Goal: Task Accomplishment & Management: Complete application form

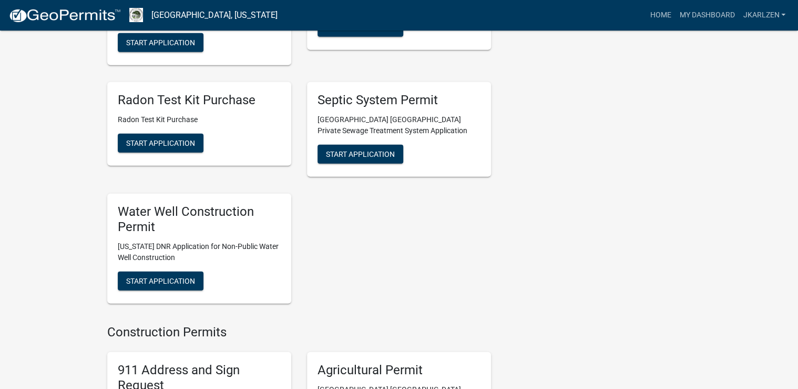
scroll to position [1304, 0]
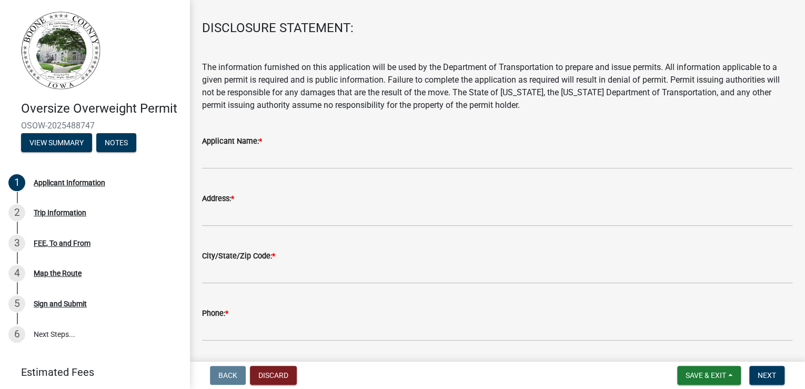
scroll to position [84, 0]
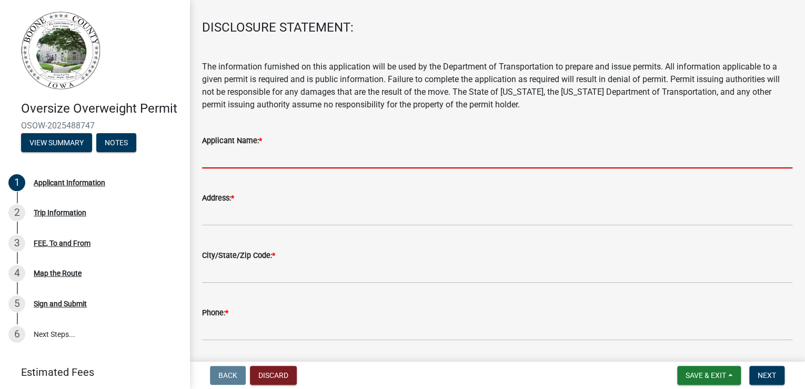
click at [302, 168] on input "Applicant Name: *" at bounding box center [497, 158] width 590 height 22
type input "[PERSON_NAME] [PERSON_NAME] & Rigging"
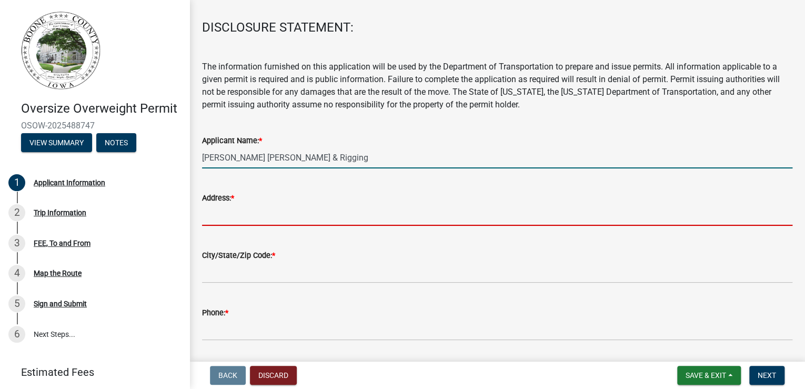
type input "4200 [PERSON_NAME] Dr"
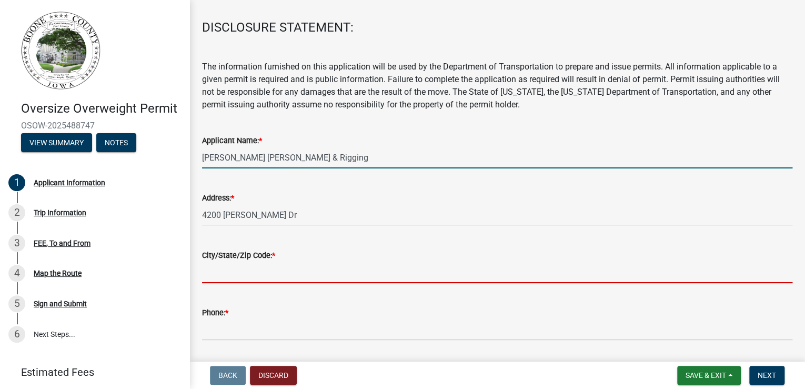
type input "[PERSON_NAME]"
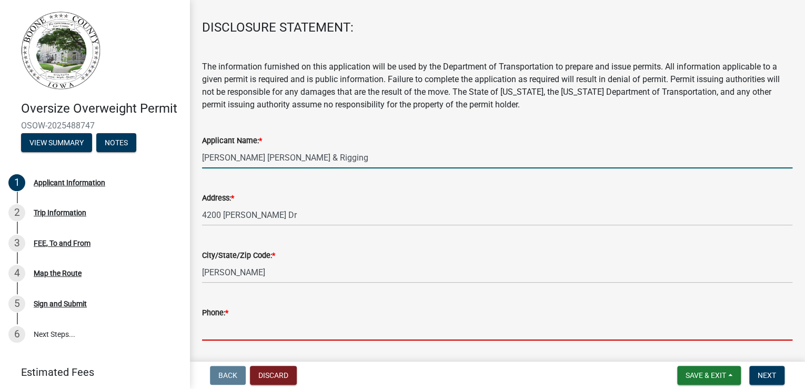
type input "5159865701"
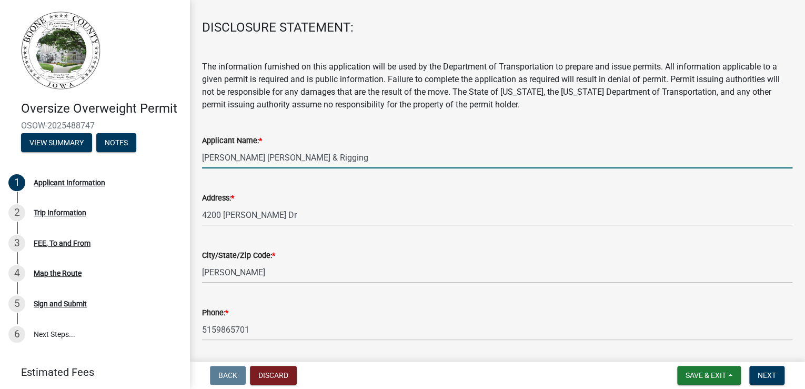
type input "[EMAIL_ADDRESS][DOMAIN_NAME]"
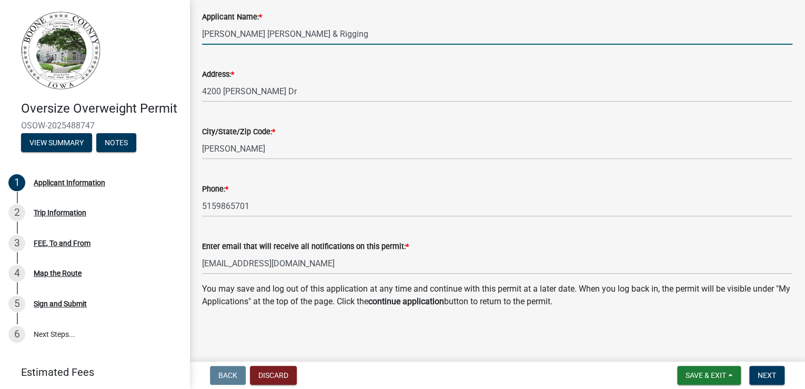
scroll to position [371, 0]
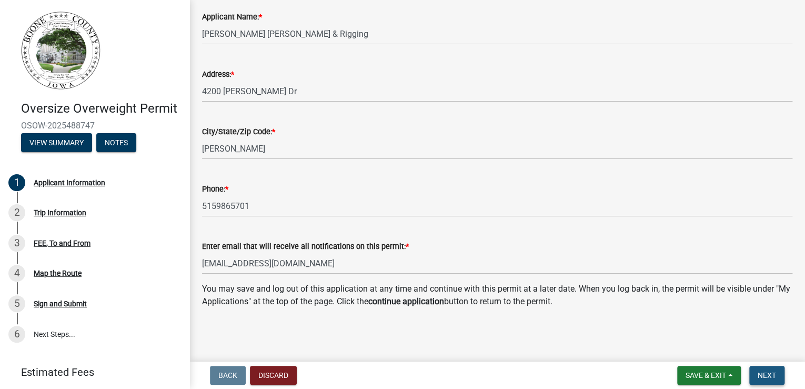
click at [764, 371] on span "Next" at bounding box center [766, 375] width 18 height 8
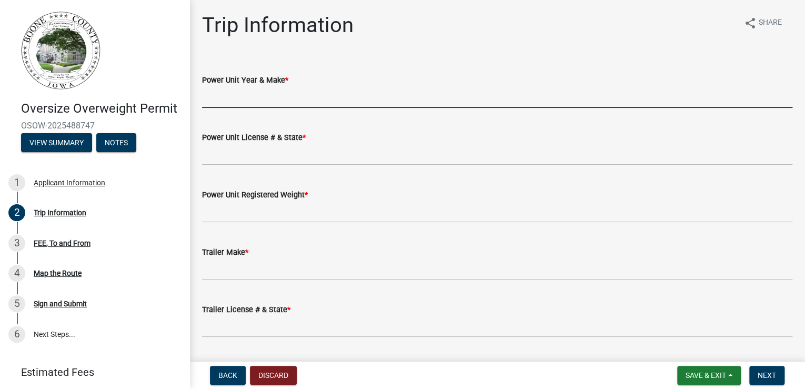
click at [281, 108] on input "Power Unit Year & Make *" at bounding box center [497, 97] width 590 height 22
type input "2008 Link Belt"
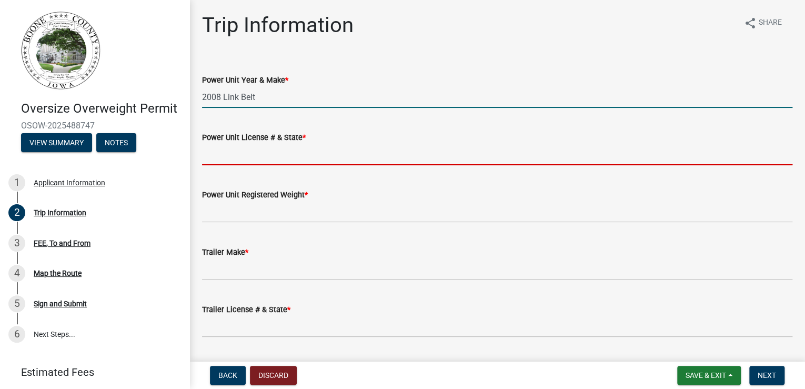
type input "16611"
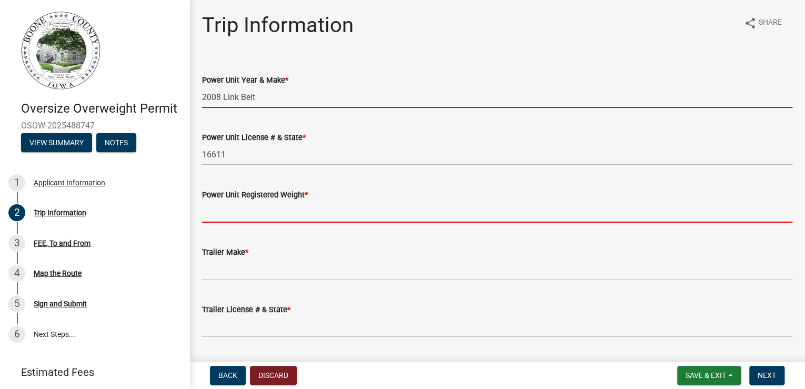
type input "87000"
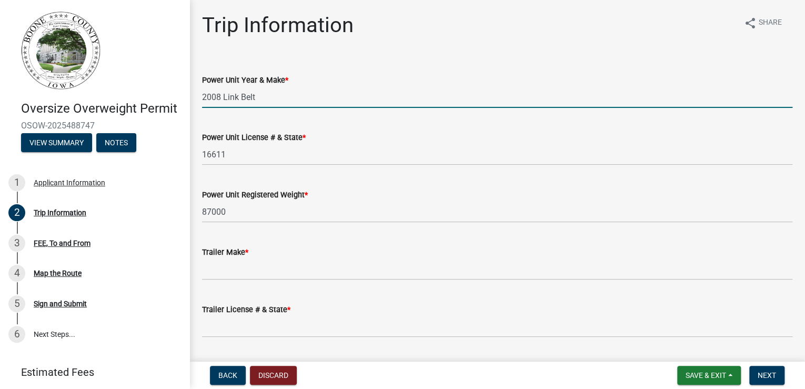
type input "na"
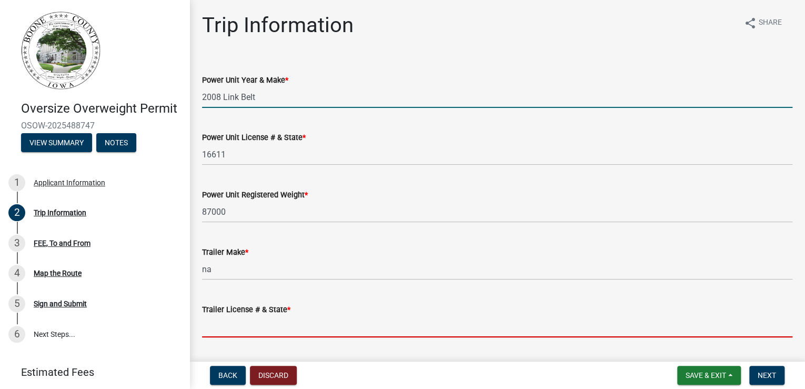
type input "na"
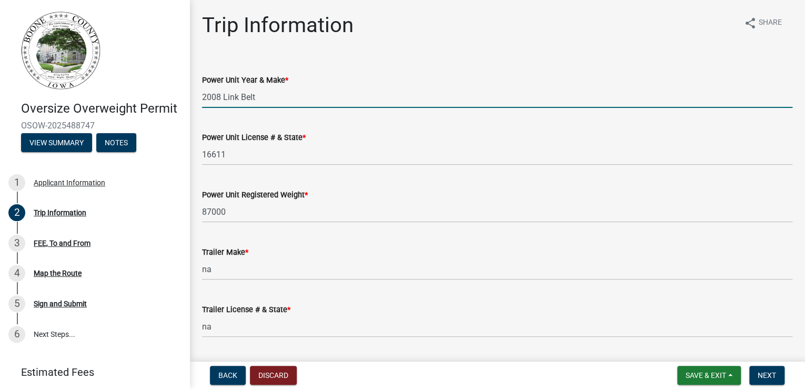
type input "Self Propelled Crane"
type input "L8J8-0226"
type input "16611"
type input "60'0"
type input "8-6"
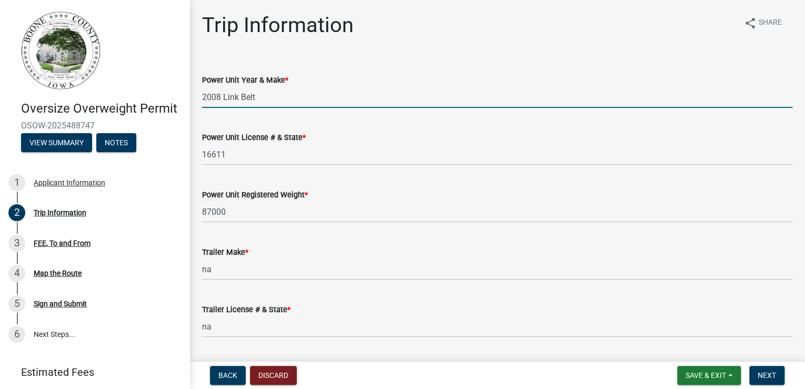
type input "13'6""
type input "87000"
type input "na"
type input "20000"
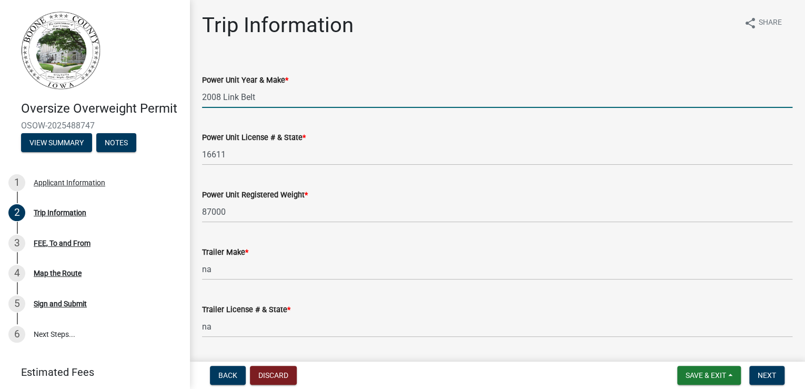
type input "40000"
type input "60000"
type input "80000"
type input "10'-0"
type input "4-2, 14-8, 5-0, 8-9"
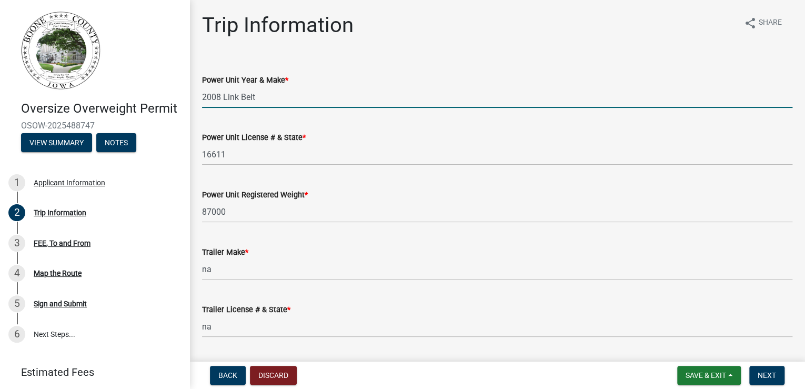
type input "0"
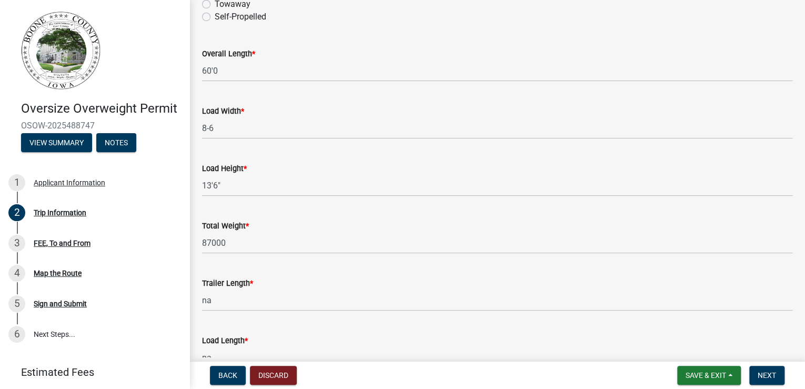
scroll to position [589, 0]
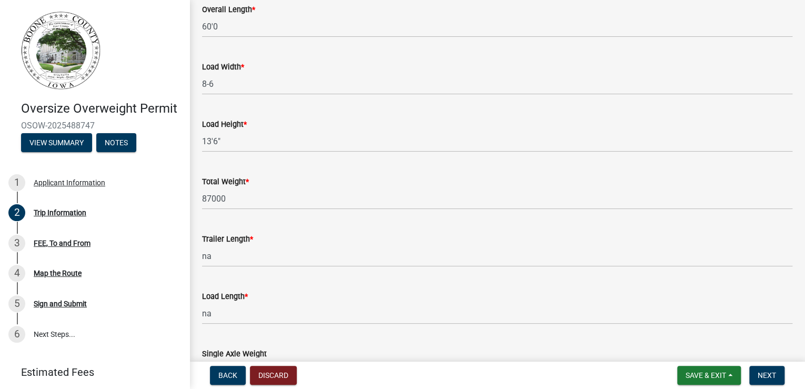
radio input "true"
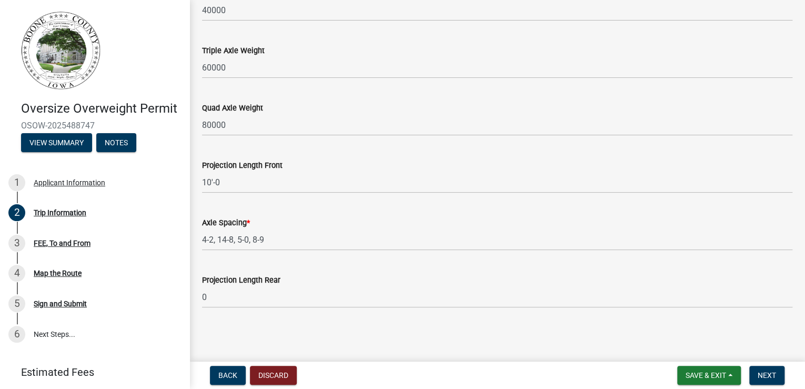
scroll to position [1334, 0]
click at [757, 371] on span "Next" at bounding box center [766, 375] width 18 height 8
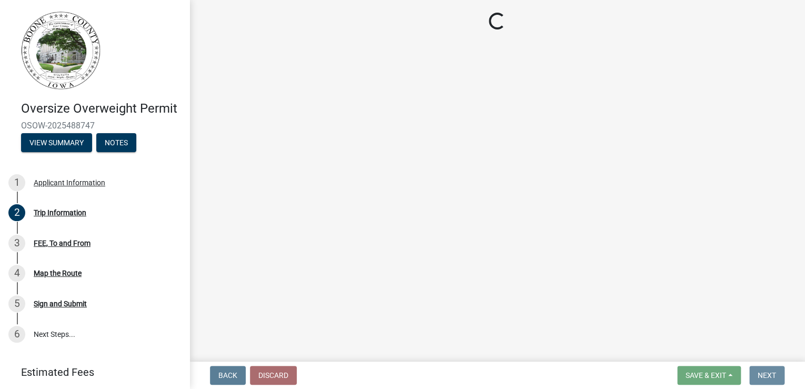
scroll to position [0, 0]
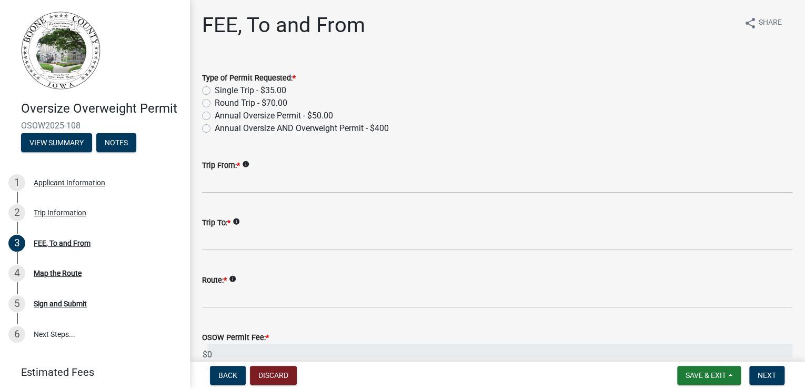
click at [215, 109] on label "Round Trip - $70.00" at bounding box center [251, 103] width 73 height 13
click at [215, 104] on input "Round Trip - $70.00" at bounding box center [218, 100] width 7 height 7
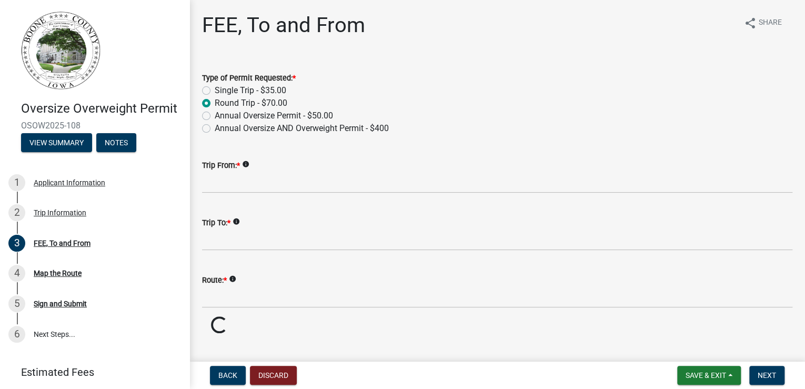
radio input "true"
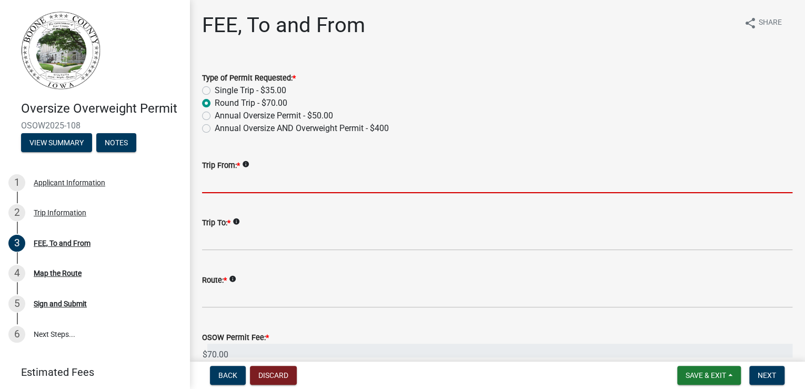
click at [262, 193] on input "Trip From: *" at bounding box center [497, 182] width 590 height 22
type input "US-30 US-169"
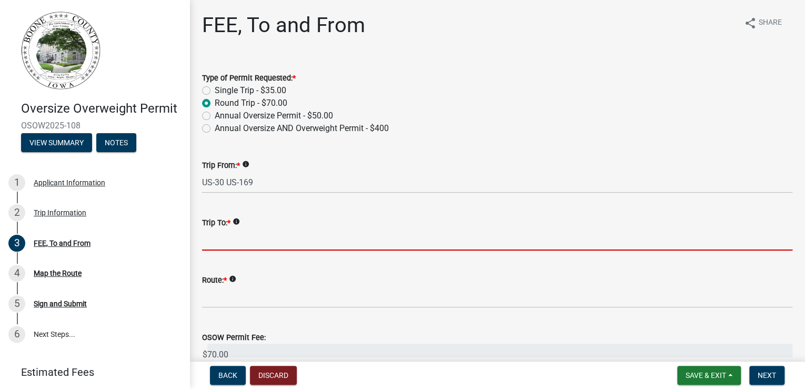
click at [266, 250] on input "Trip To: *" at bounding box center [497, 240] width 590 height 22
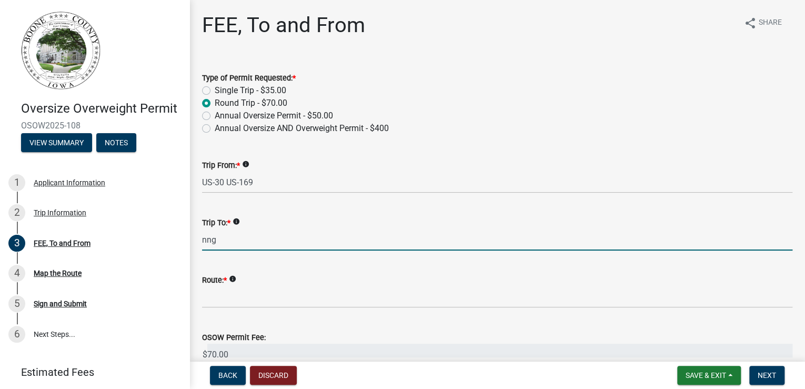
drag, startPoint x: 238, startPoint y: 299, endPoint x: 197, endPoint y: 299, distance: 41.0
click at [197, 250] on div "Trip To: * info nng" at bounding box center [497, 225] width 606 height 49
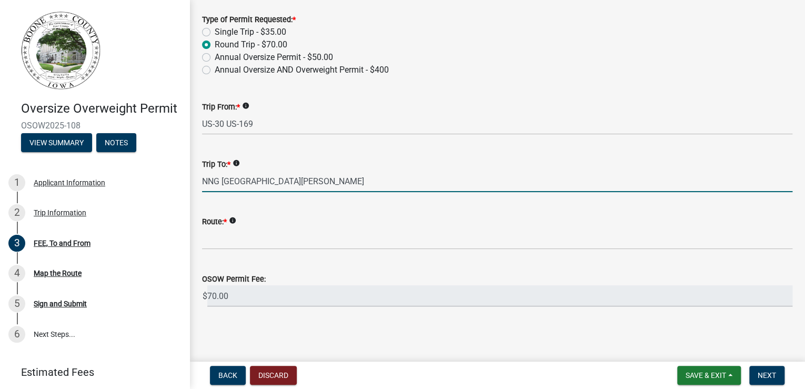
scroll to position [126, 0]
type input "NNG [GEOGRAPHIC_DATA][PERSON_NAME]"
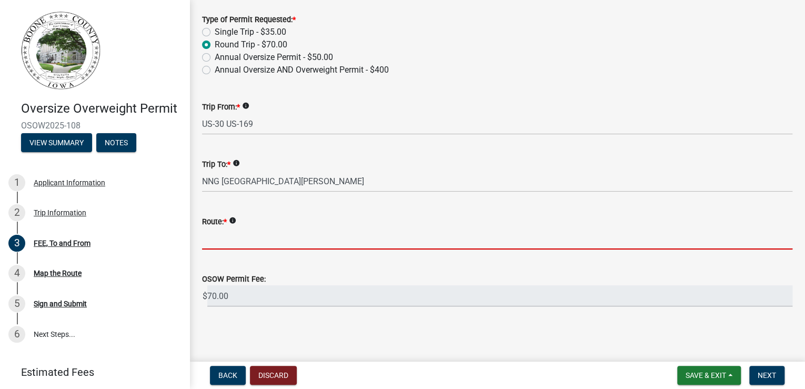
click at [306, 248] on input "Route: *" at bounding box center [497, 239] width 590 height 22
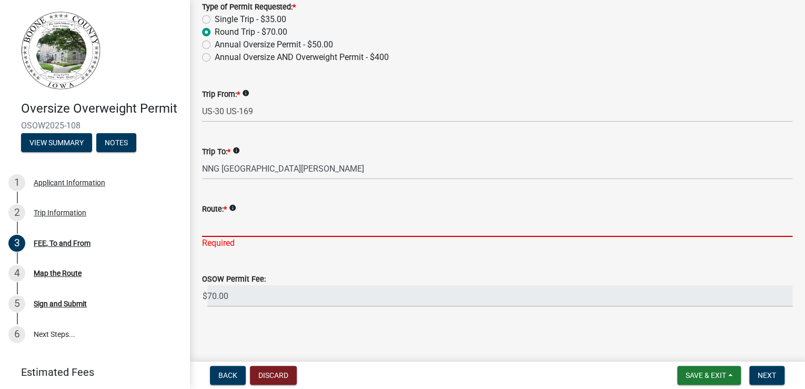
click at [262, 237] on input "Route: *" at bounding box center [497, 226] width 590 height 22
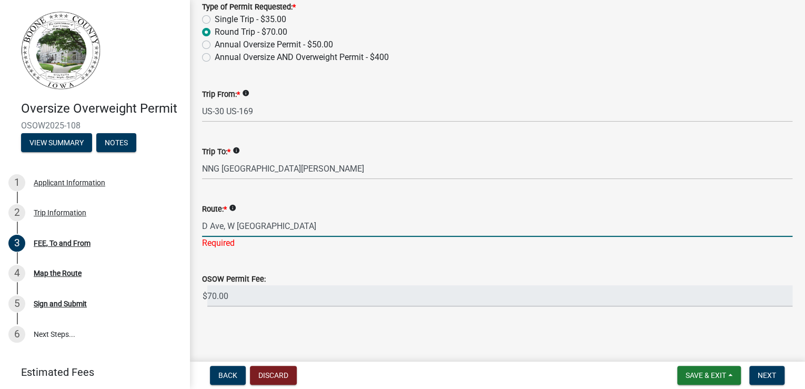
scroll to position [169, 0]
type input "D Ave, W [GEOGRAPHIC_DATA]"
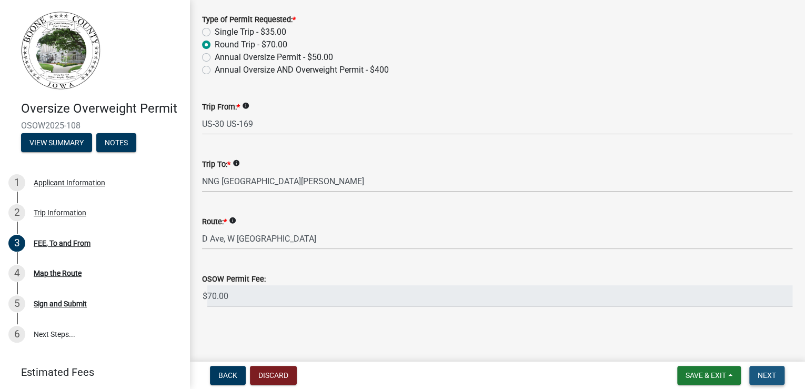
scroll to position [153, 0]
click at [757, 371] on span "Next" at bounding box center [766, 375] width 18 height 8
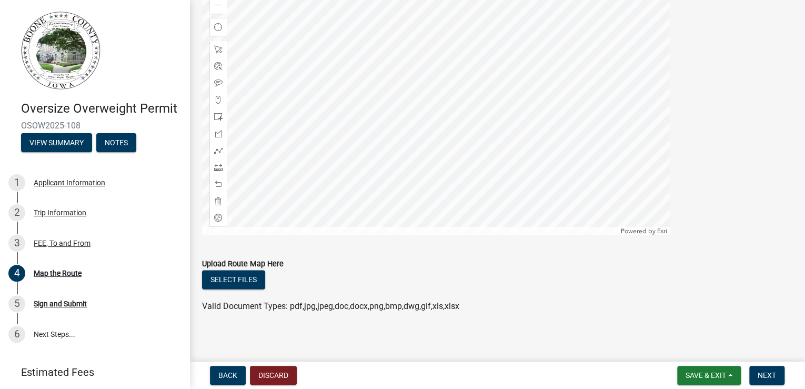
scroll to position [589, 0]
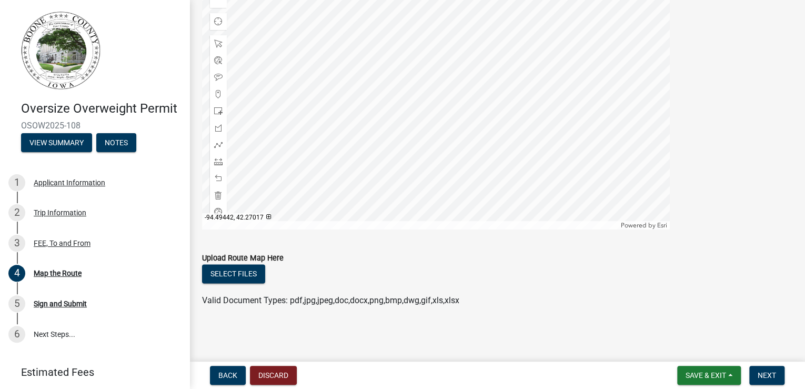
click at [221, 149] on span at bounding box center [218, 144] width 8 height 8
click at [307, 167] on div at bounding box center [436, 97] width 468 height 263
click at [307, 163] on div at bounding box center [436, 97] width 468 height 263
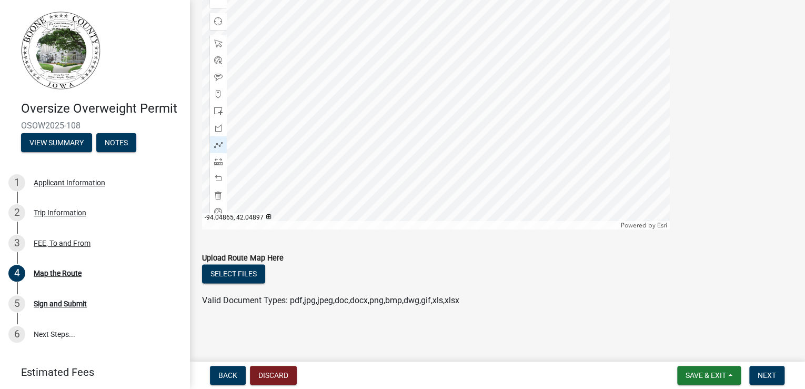
click at [262, 164] on div at bounding box center [436, 97] width 468 height 263
click at [265, 213] on div at bounding box center [436, 97] width 468 height 263
click at [414, 212] on div at bounding box center [436, 97] width 468 height 263
click at [414, 229] on div "Powered by [PERSON_NAME]" at bounding box center [436, 225] width 468 height 8
click at [414, 229] on div at bounding box center [436, 97] width 468 height 263
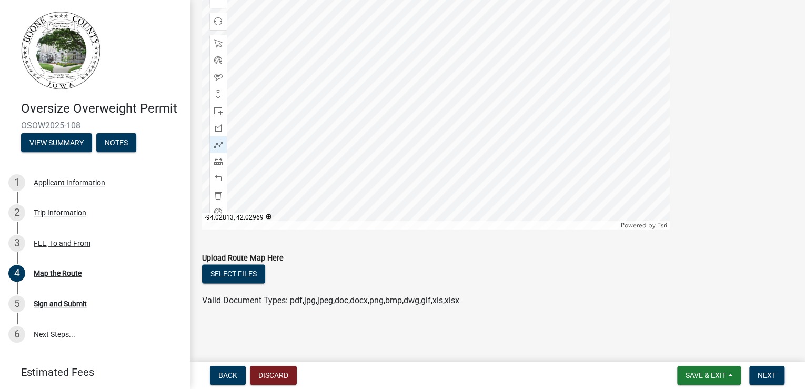
click at [414, 229] on div at bounding box center [436, 97] width 468 height 263
click at [462, 229] on div at bounding box center [436, 97] width 468 height 263
click at [260, 264] on button "Select files" at bounding box center [233, 273] width 63 height 19
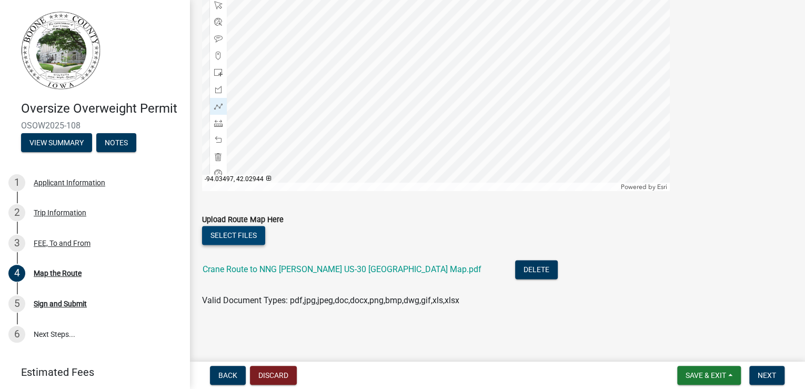
scroll to position [709, 0]
click at [758, 371] on span "Next" at bounding box center [766, 375] width 18 height 8
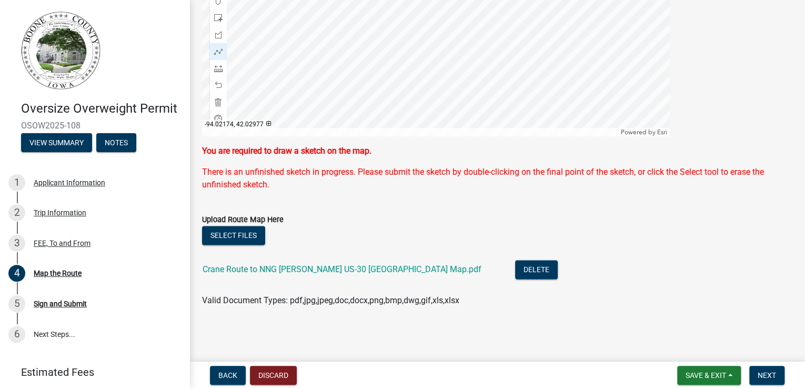
click at [462, 136] on div at bounding box center [436, 4] width 468 height 263
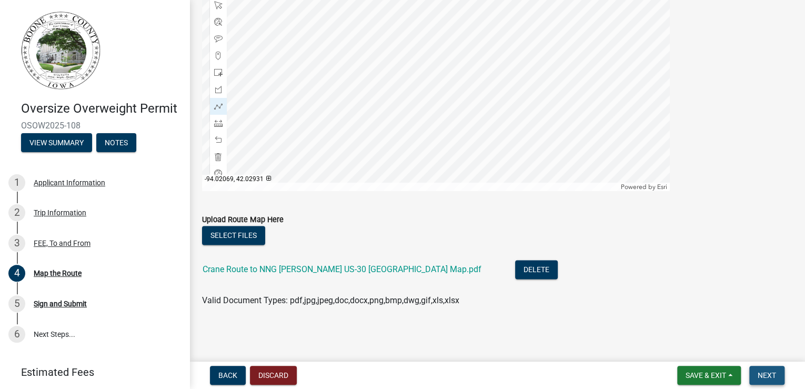
click at [766, 373] on span "Next" at bounding box center [766, 375] width 18 height 8
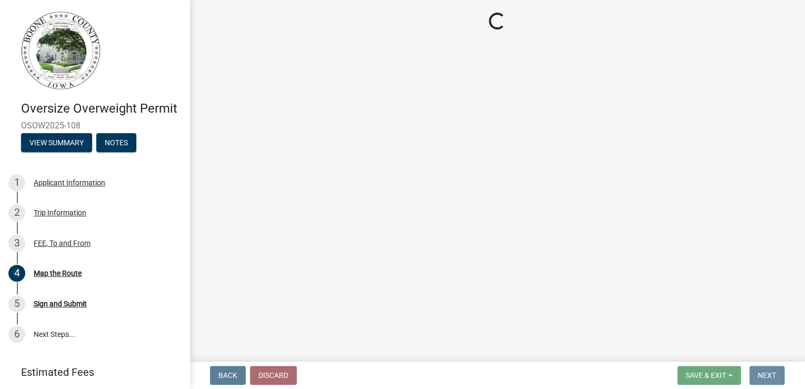
scroll to position [0, 0]
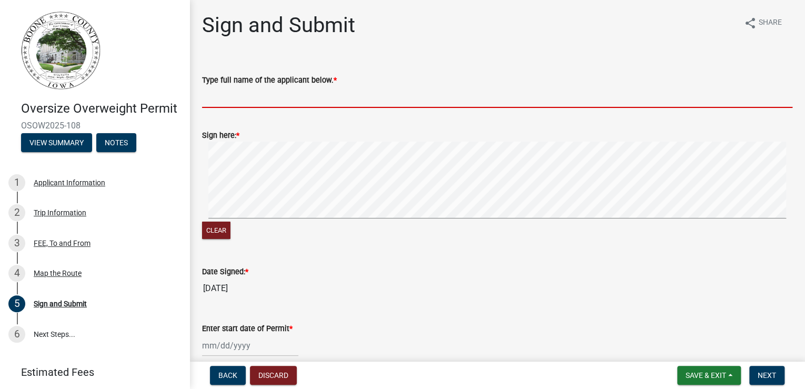
click at [269, 108] on input "Type full name of the applicant below. *" at bounding box center [497, 97] width 590 height 22
type input "[PERSON_NAME]"
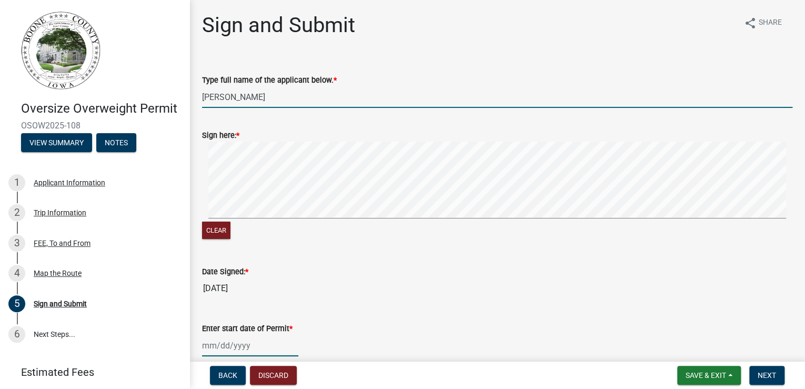
type input "[DATE]"
select select "10"
select select "2025"
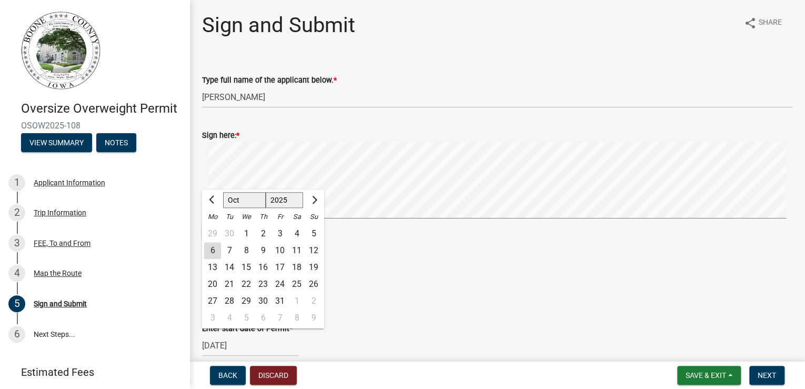
click at [218, 259] on div "6" at bounding box center [212, 250] width 17 height 17
type input "[DATE]"
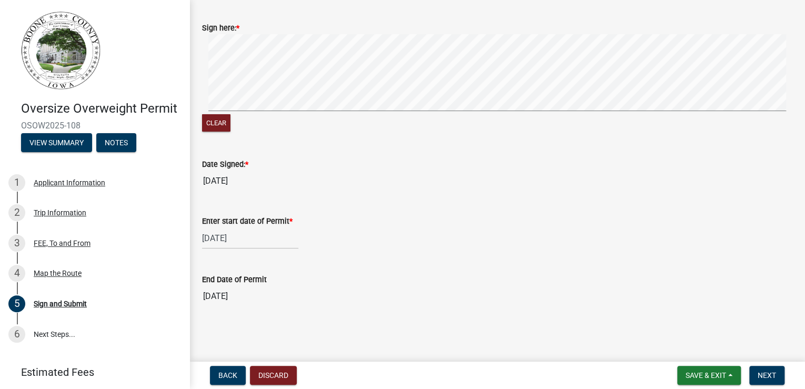
scroll to position [168, 0]
select select "10"
select select "2025"
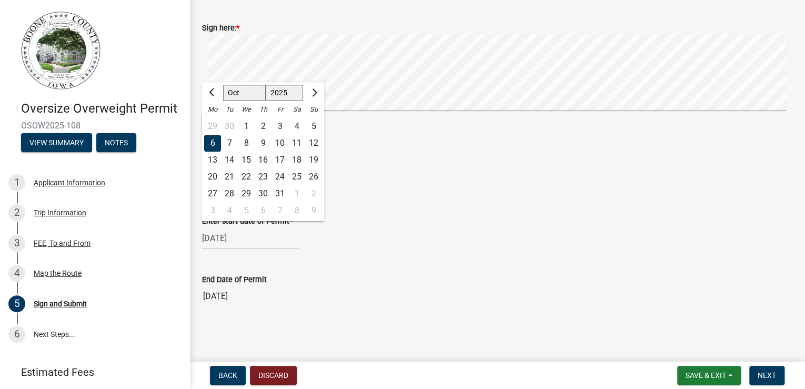
click at [228, 246] on input "[DATE]" at bounding box center [250, 238] width 96 height 22
click at [255, 135] on div "8" at bounding box center [246, 143] width 17 height 17
type input "[DATE]"
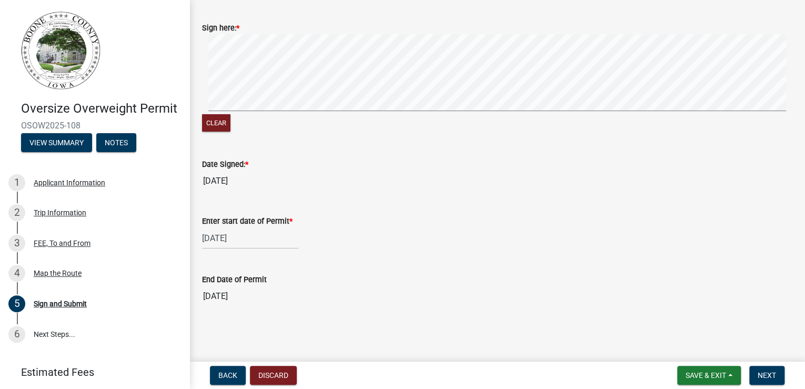
scroll to position [194, 0]
click at [764, 371] on span "Next" at bounding box center [766, 375] width 18 height 8
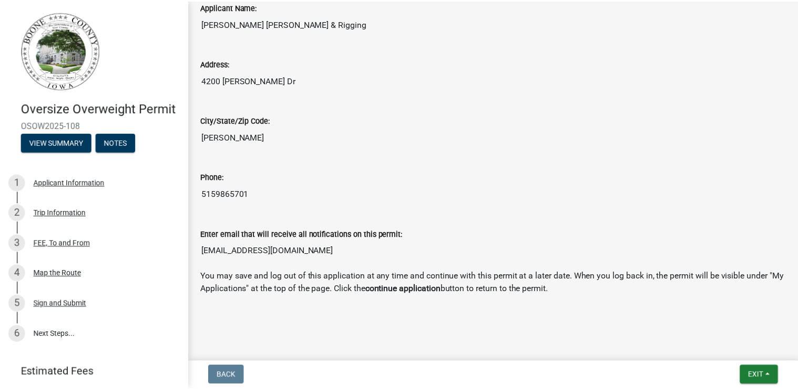
scroll to position [467, 0]
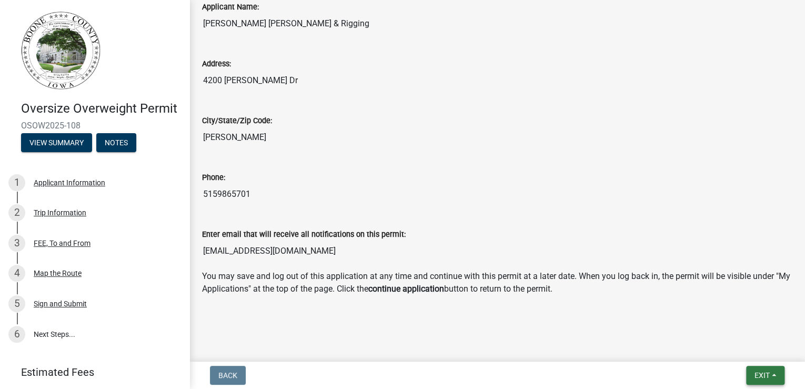
click at [769, 368] on button "Exit" at bounding box center [765, 375] width 38 height 19
click at [706, 338] on button "Save & Exit" at bounding box center [742, 342] width 84 height 25
